Goal: Find contact information: Find contact information

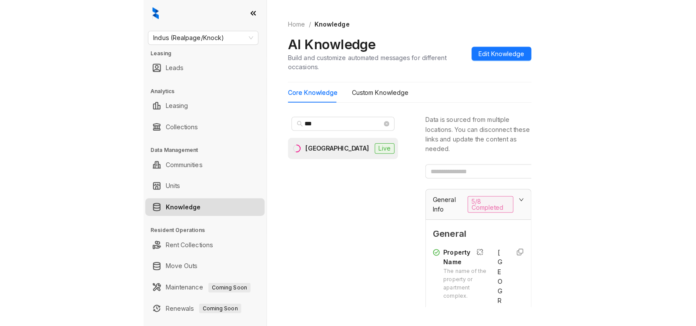
scroll to position [153, 0]
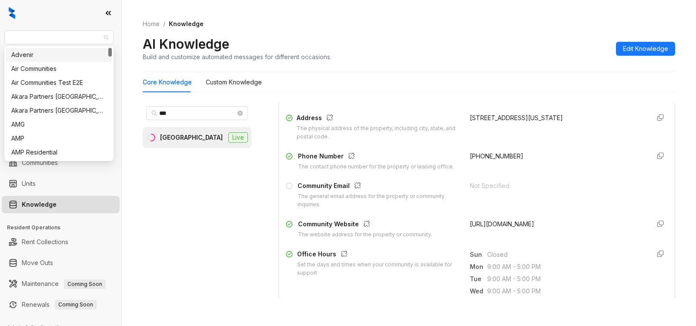
click at [0, 42] on div "Indus (Realpage/Knock) Leasing Leads Analytics Leasing Collections Data Managem…" at bounding box center [60, 163] width 121 height 326
click at [39, 37] on span "Indus (Realpage/Knock)" at bounding box center [59, 37] width 99 height 13
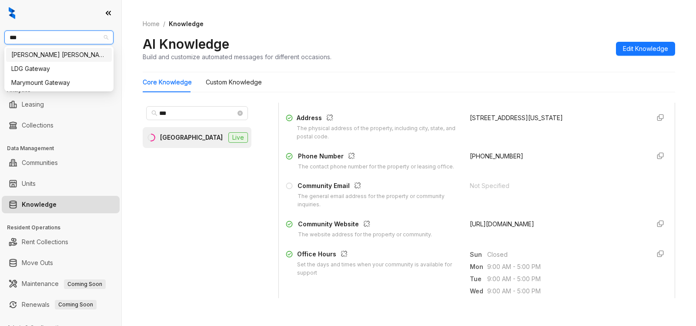
type input "****"
click at [40, 57] on div "[PERSON_NAME] [PERSON_NAME]" at bounding box center [58, 55] width 95 height 10
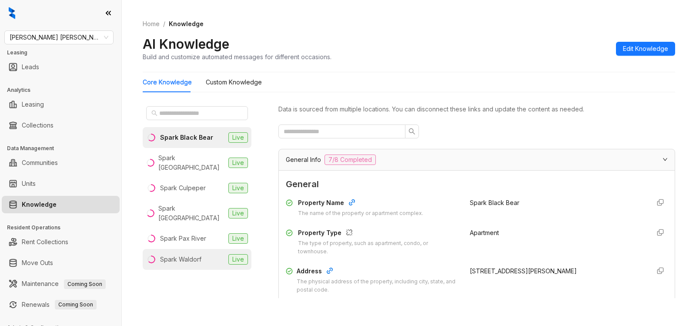
click at [187, 249] on li "Spark Waldorf Live" at bounding box center [197, 259] width 109 height 21
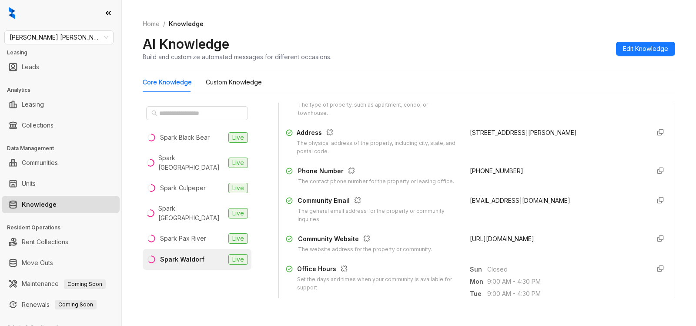
scroll to position [140, 0]
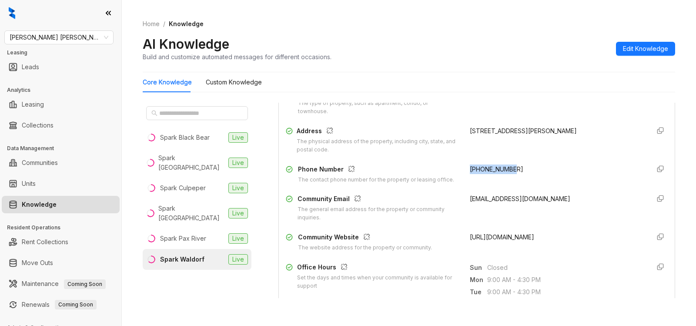
drag, startPoint x: 458, startPoint y: 170, endPoint x: 522, endPoint y: 170, distance: 63.1
click at [522, 170] on div "Phone Number The contact phone number for the property or leasing office. +1833…" at bounding box center [477, 174] width 382 height 20
copy span "+18332827814"
drag, startPoint x: 207, startPoint y: 242, endPoint x: 159, endPoint y: 241, distance: 47.4
click at [159, 249] on li "Spark Waldorf Live" at bounding box center [197, 259] width 109 height 21
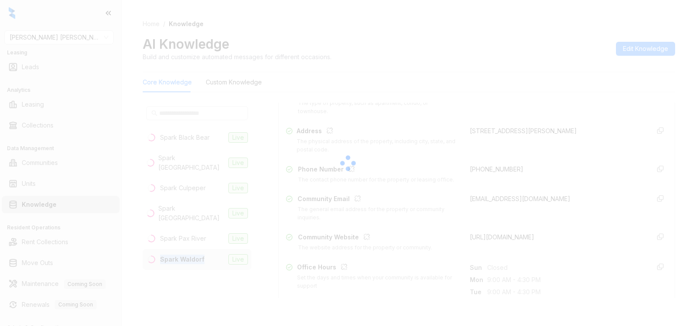
copy div "Spark Waldorf"
